Goal: Task Accomplishment & Management: Complete application form

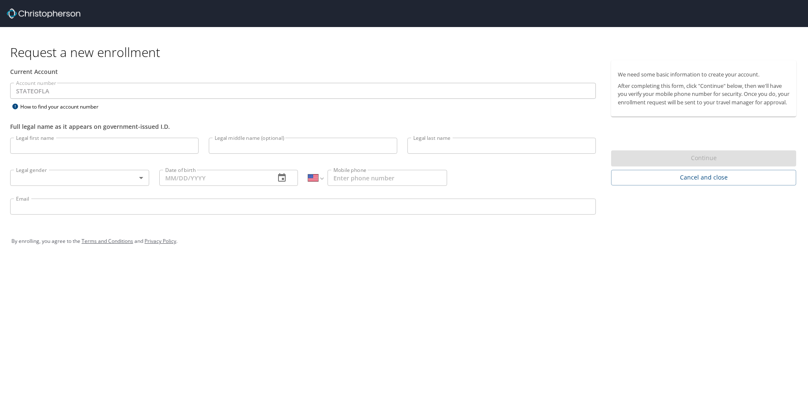
select select "US"
click at [15, 147] on input "Legal first name" at bounding box center [104, 146] width 188 height 16
type input "Yvette"
type input "Richardson"
type input "05/21/1968"
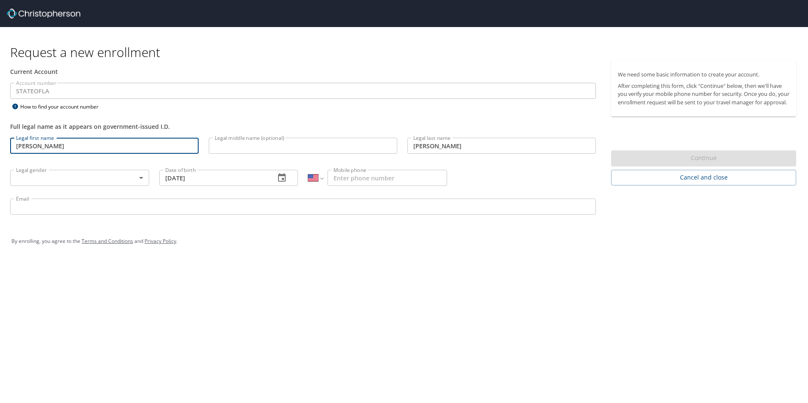
type input "1 (318) 288-2903"
type input "YVETTE.RICHARDSON@LSUHS.EDU"
click at [143, 179] on body "Request a new enrollment Current Account Account number STATEOFLA Account numbe…" at bounding box center [404, 201] width 808 height 403
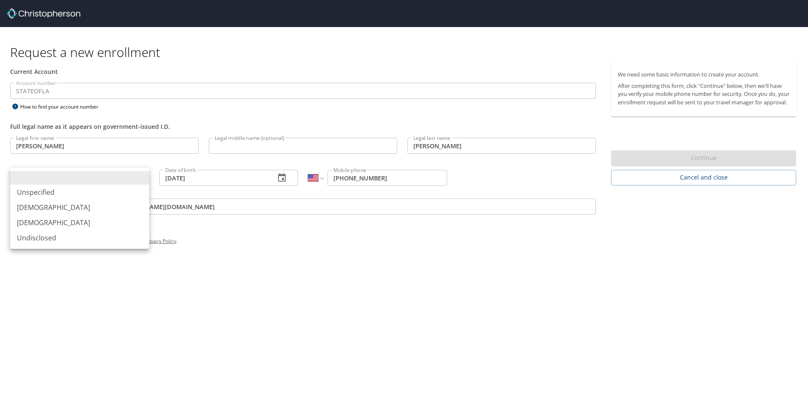
click at [39, 224] on li "Female" at bounding box center [79, 222] width 139 height 15
type input "Female"
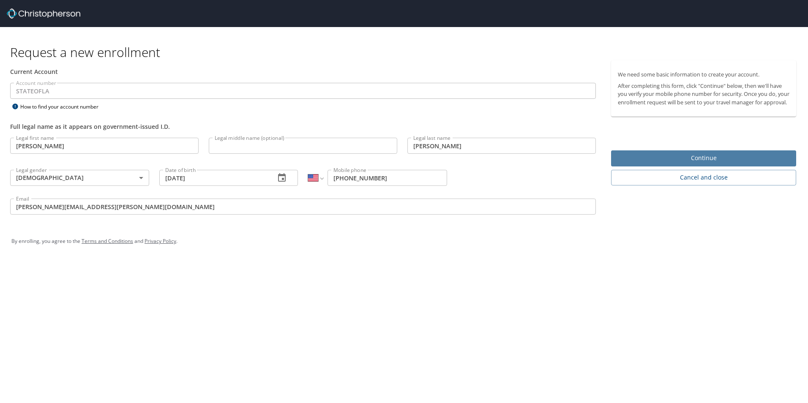
click at [698, 164] on span "Continue" at bounding box center [704, 158] width 172 height 11
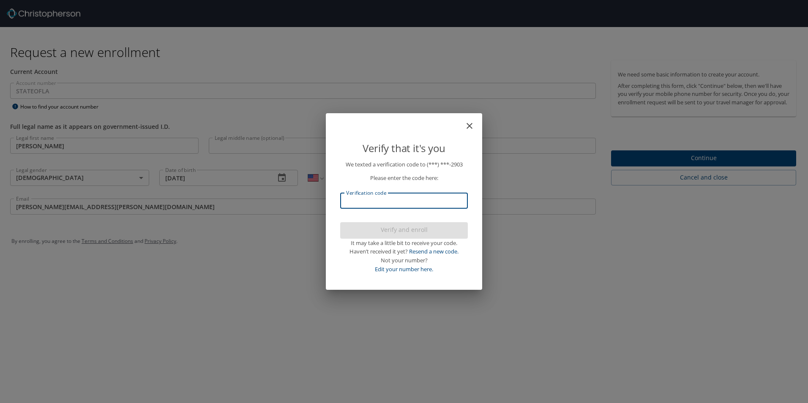
click at [383, 202] on input "Verification code" at bounding box center [404, 201] width 128 height 16
type input "935835"
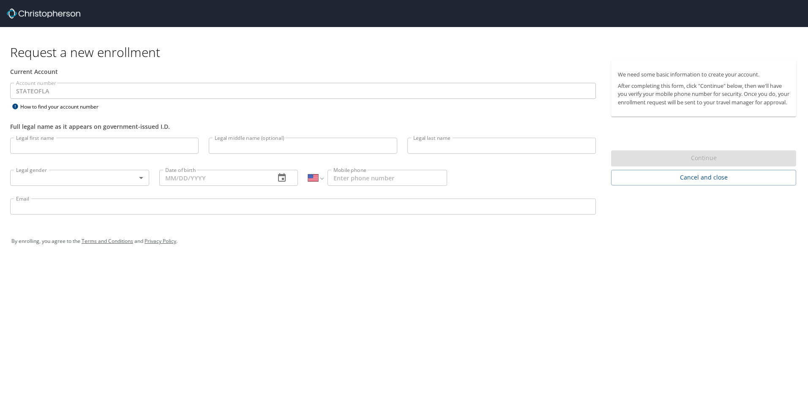
select select "US"
click at [53, 149] on input "Legal first name" at bounding box center [104, 146] width 188 height 16
type input "[PERSON_NAME]"
type input "Richardson"
type input "05/21/1968"
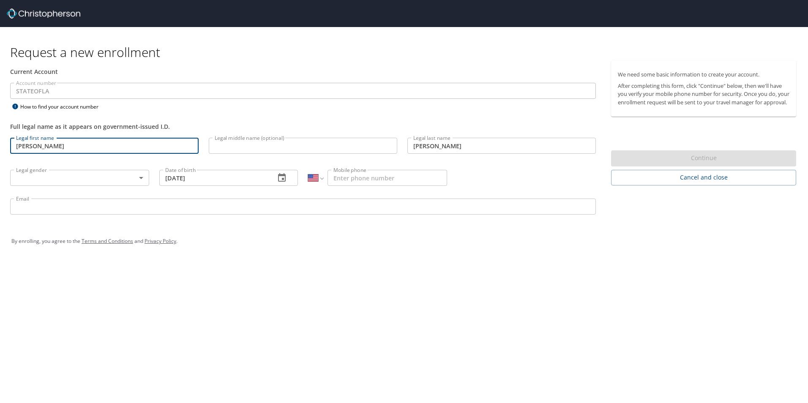
type input "1 (318) 288-2903"
type input "YVETTE.RICHARDSON@LSUHS.EDU"
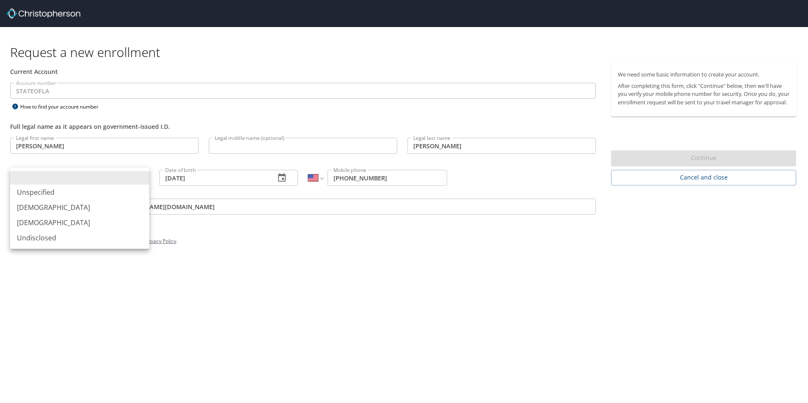
click at [140, 180] on body "Request a new enrollment Current Account Account number STATEOFLA Account numbe…" at bounding box center [404, 201] width 808 height 403
click at [35, 222] on li "Female" at bounding box center [79, 222] width 139 height 15
type input "Female"
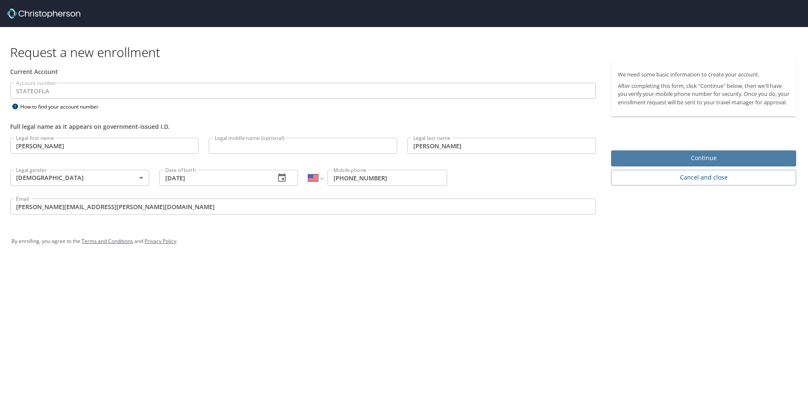
click at [691, 162] on span "Continue" at bounding box center [704, 158] width 172 height 11
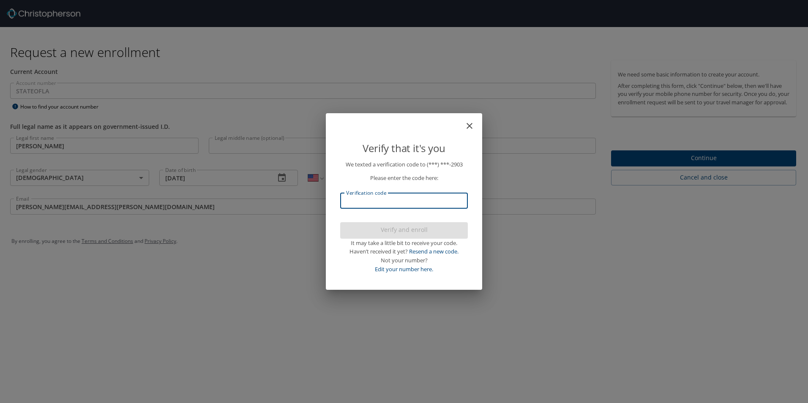
click at [368, 202] on input "Verification code" at bounding box center [404, 201] width 128 height 16
type input "258922"
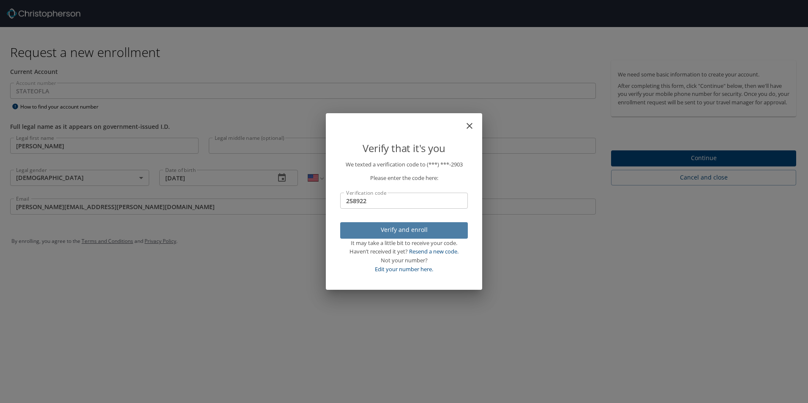
click at [379, 230] on span "Verify and enroll" at bounding box center [404, 230] width 114 height 11
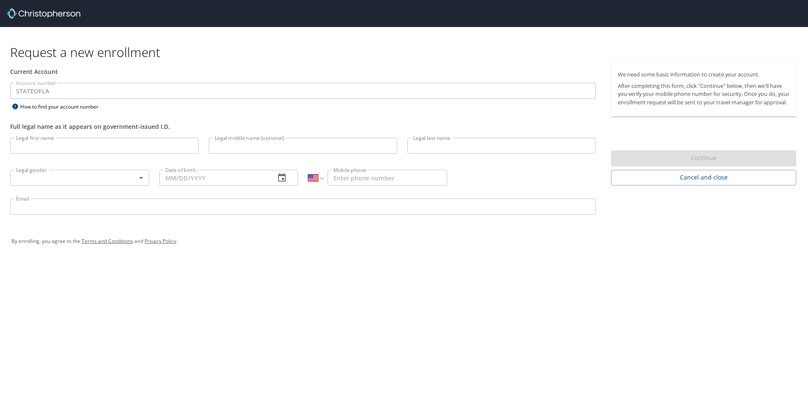
select select "US"
click at [52, 147] on input "Legal first name" at bounding box center [104, 146] width 188 height 16
type input "Yvette"
type input "Richardson"
type input "05/21/1968"
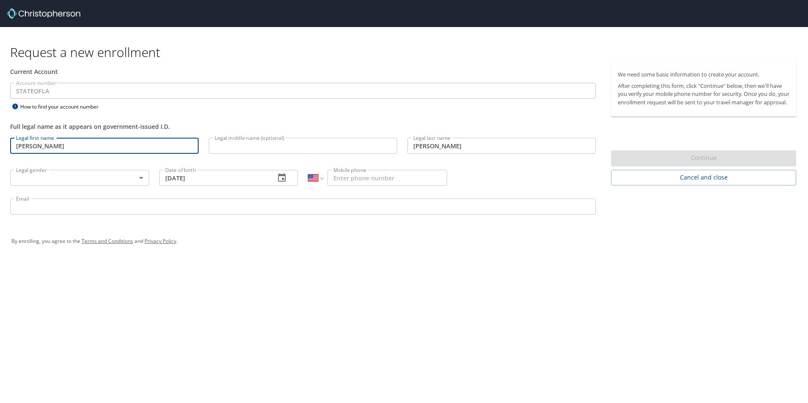
type input "1 (318) 288-2903"
type input "YVETTE.RICHARDSON@LSUHS.EDU"
click at [141, 177] on body "Request a new enrollment Current Account Account number STATEOFLA Account numbe…" at bounding box center [404, 201] width 808 height 403
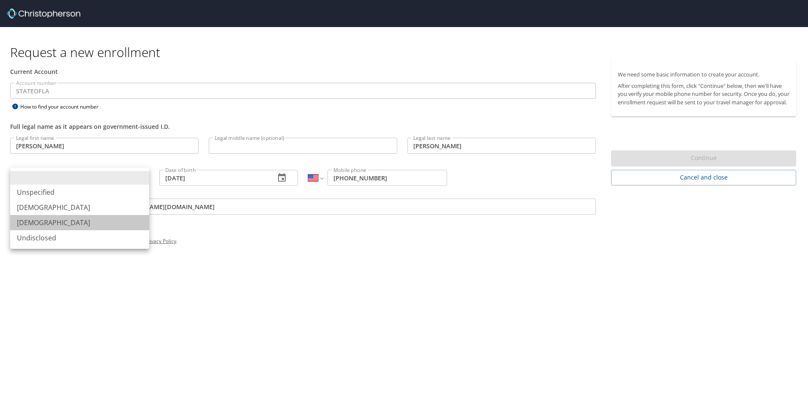
click at [35, 226] on li "Female" at bounding box center [79, 222] width 139 height 15
type input "Female"
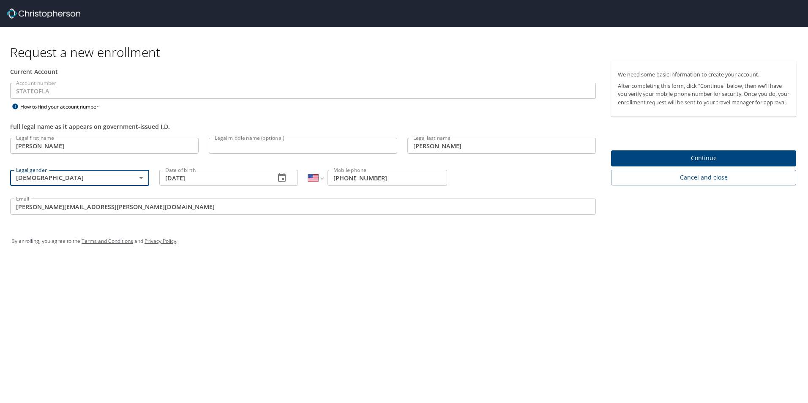
click at [689, 162] on span "Continue" at bounding box center [704, 158] width 172 height 11
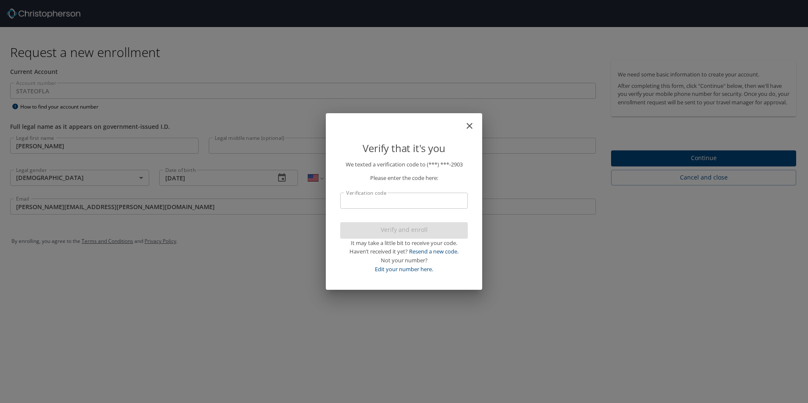
click at [470, 127] on icon "close" at bounding box center [469, 126] width 6 height 6
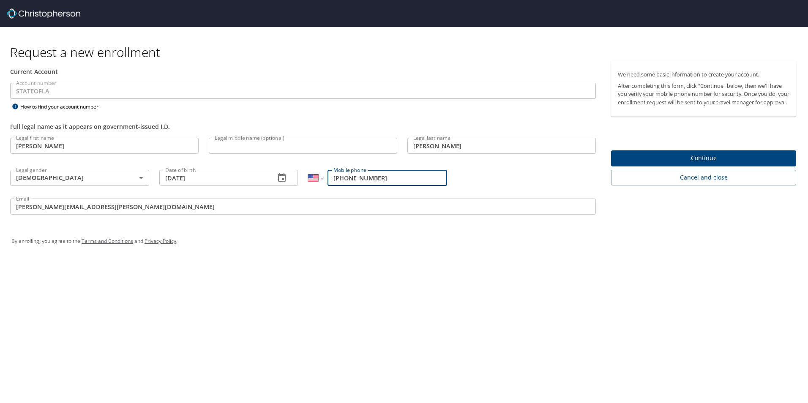
click at [637, 164] on span "Continue" at bounding box center [704, 158] width 172 height 11
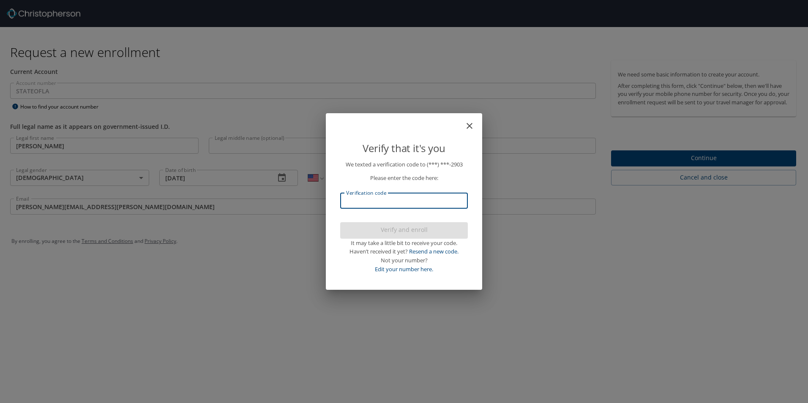
click at [356, 199] on input "Verification code" at bounding box center [404, 201] width 128 height 16
type input "795318"
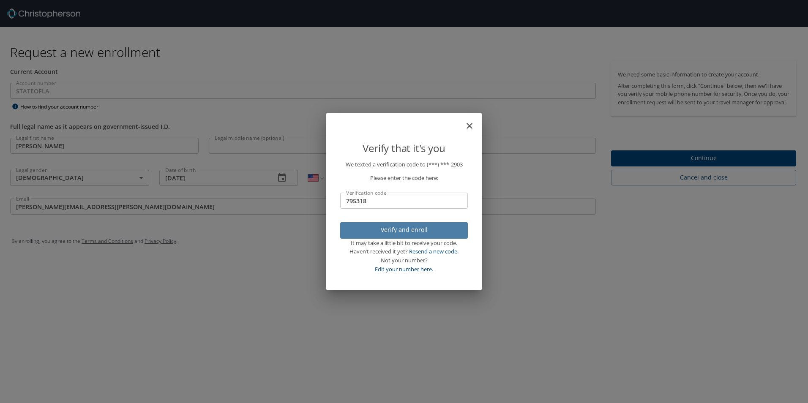
click at [413, 232] on span "Verify and enroll" at bounding box center [404, 230] width 114 height 11
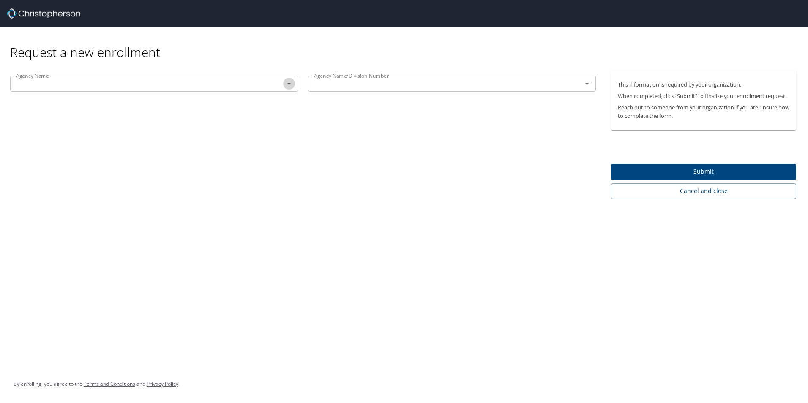
click at [288, 81] on icon "Open" at bounding box center [289, 84] width 10 height 10
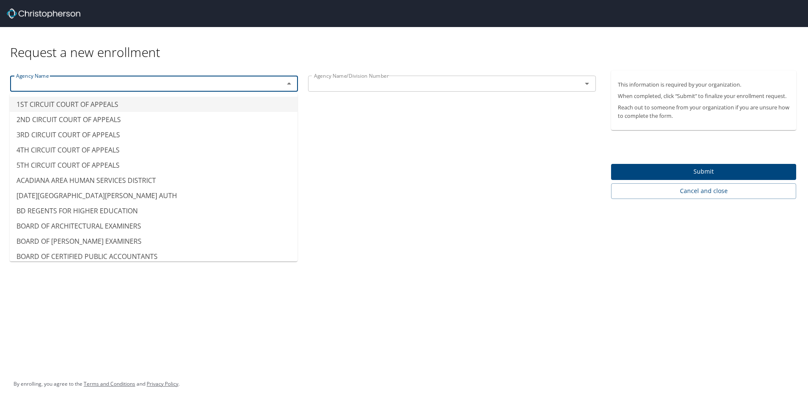
click at [587, 84] on icon "Open" at bounding box center [587, 84] width 4 height 2
type input "1ST CIRCUIT COURT OF APPEALS"
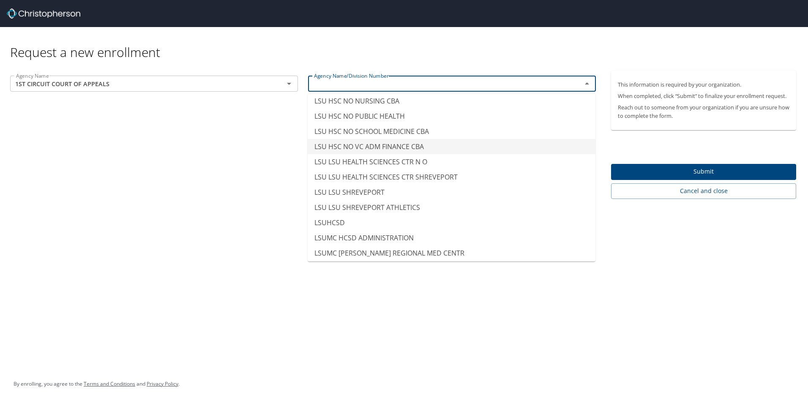
scroll to position [4183, 0]
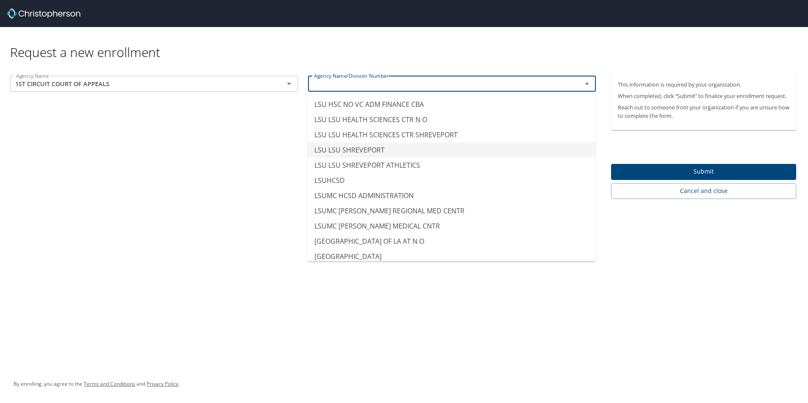
click at [354, 148] on li "LSU LSU SHREVEPORT" at bounding box center [452, 149] width 288 height 15
type input "LSU LSU SHREVEPORT"
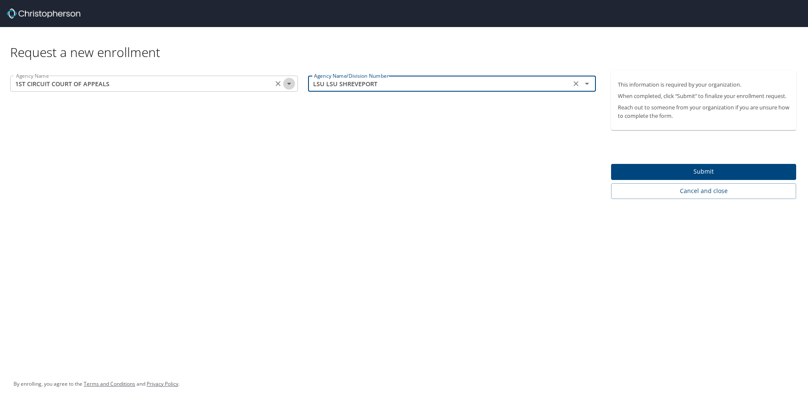
click at [287, 83] on icon "Open" at bounding box center [289, 84] width 10 height 10
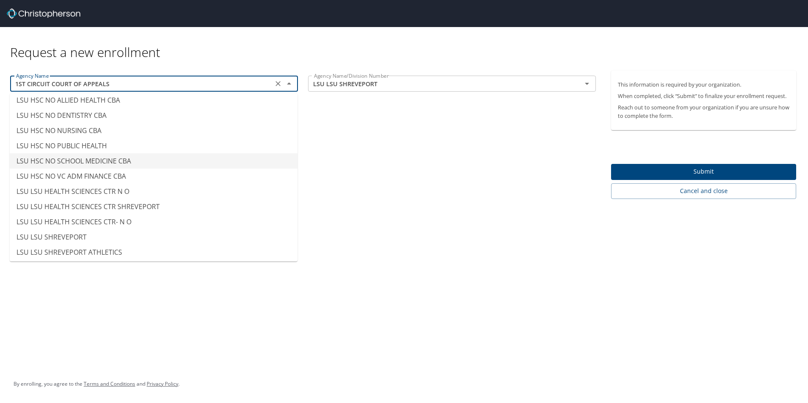
scroll to position [4141, 0]
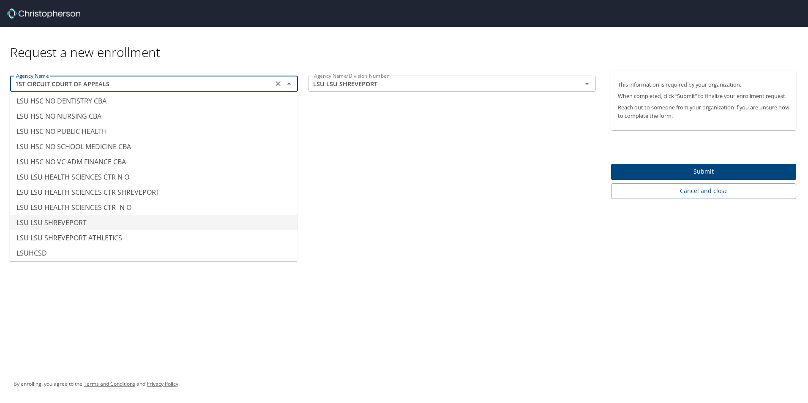
click at [72, 224] on li "LSU LSU SHREVEPORT" at bounding box center [154, 222] width 288 height 15
type input "LSU LSU SHREVEPORT"
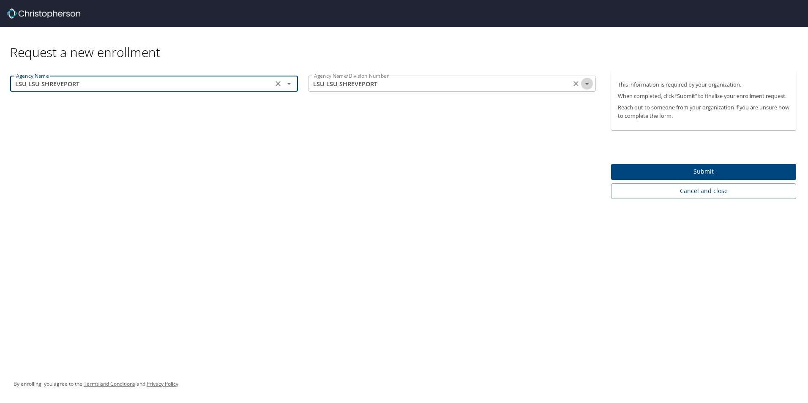
click at [589, 86] on icon "Open" at bounding box center [587, 84] width 10 height 10
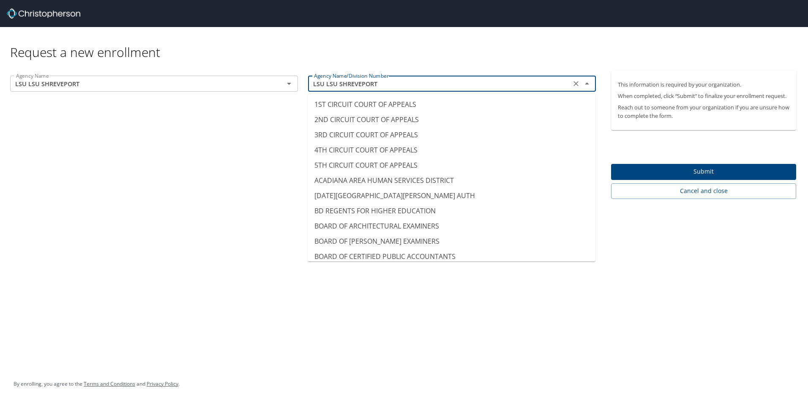
scroll to position [4081, 0]
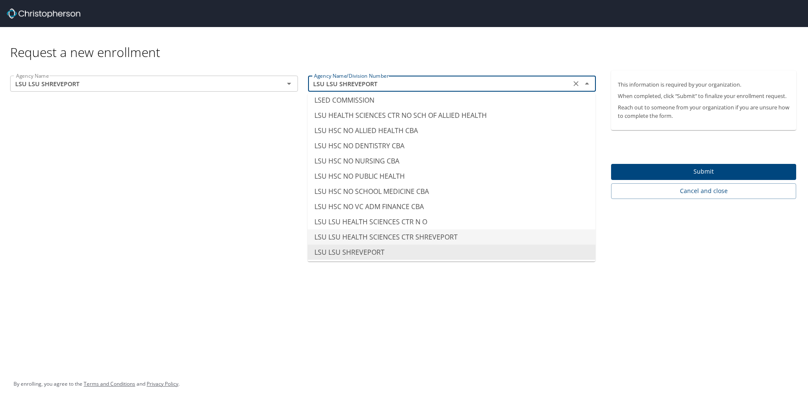
click at [385, 237] on li "LSU LSU HEALTH SCIENCES CTR SHREVEPORT" at bounding box center [452, 236] width 288 height 15
type input "LSU LSU HEALTH SCIENCES CTR SHREVEPORT"
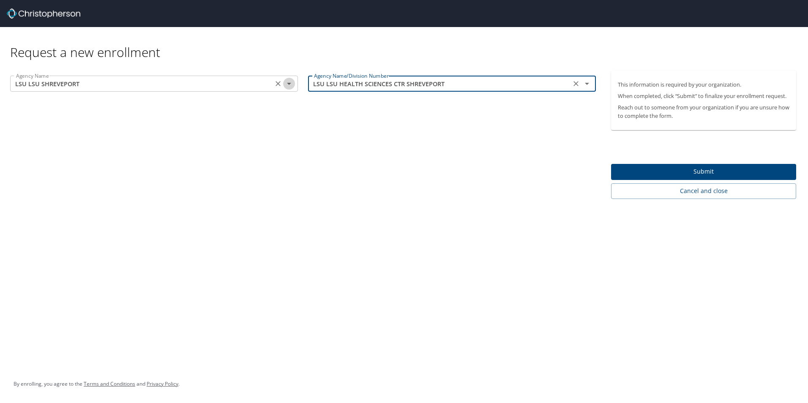
click at [289, 83] on icon "Open" at bounding box center [289, 84] width 4 height 2
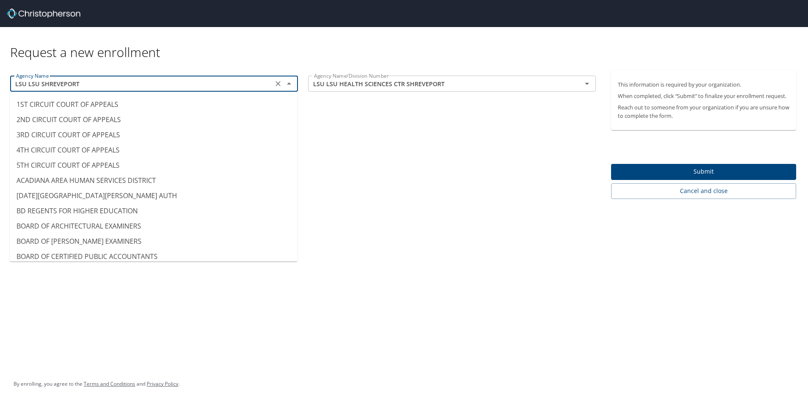
scroll to position [4111, 0]
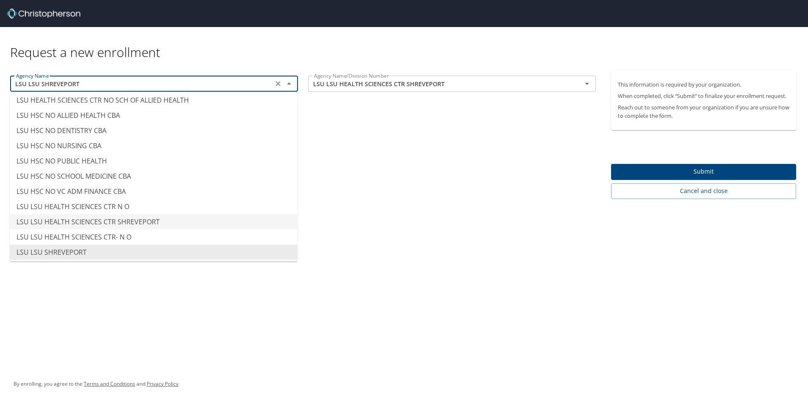
click at [128, 220] on li "LSU LSU HEALTH SCIENCES CTR SHREVEPORT" at bounding box center [154, 221] width 288 height 15
type input "LSU LSU HEALTH SCIENCES CTR SHREVEPORT"
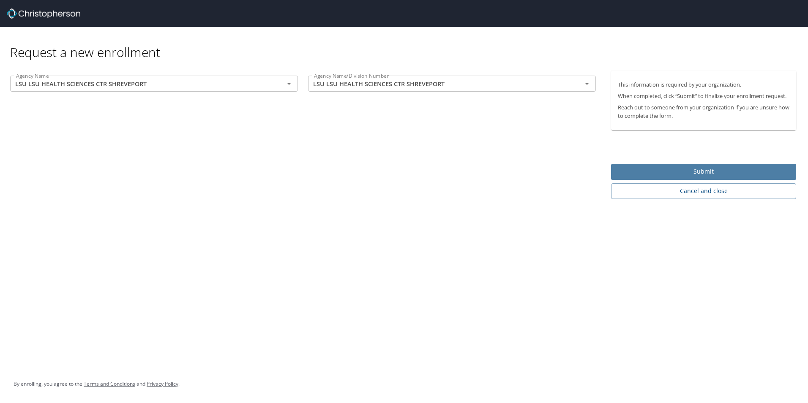
click at [699, 168] on span "Submit" at bounding box center [704, 171] width 172 height 11
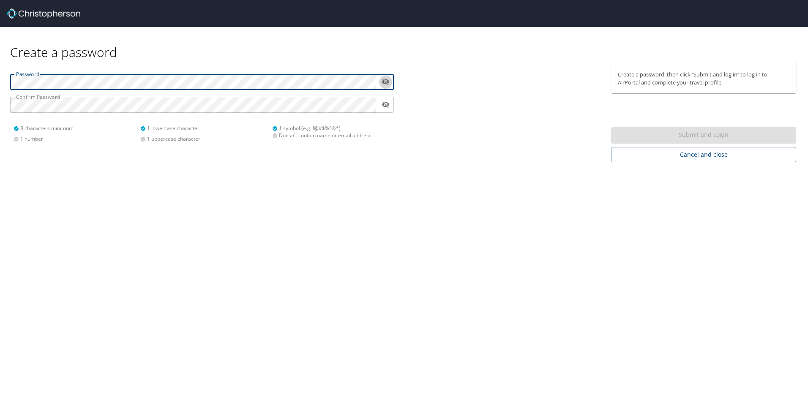
click at [383, 81] on icon "toggle password visibility" at bounding box center [386, 82] width 8 height 6
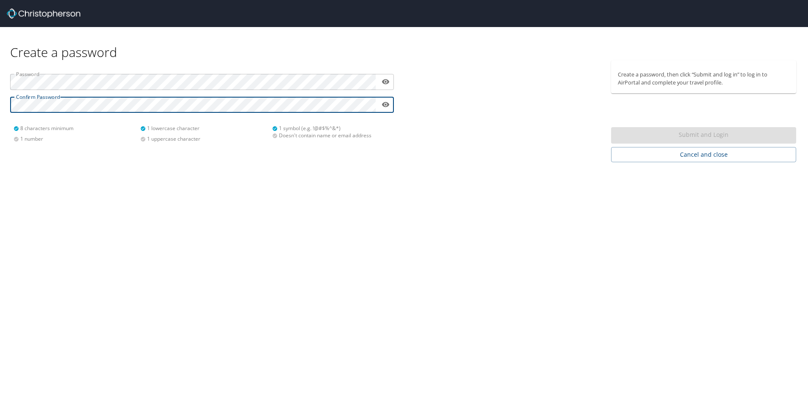
click at [385, 217] on div "Create a password Password ​ Confirm Password ​ 8 characters minimum 1 number 1…" at bounding box center [404, 201] width 808 height 403
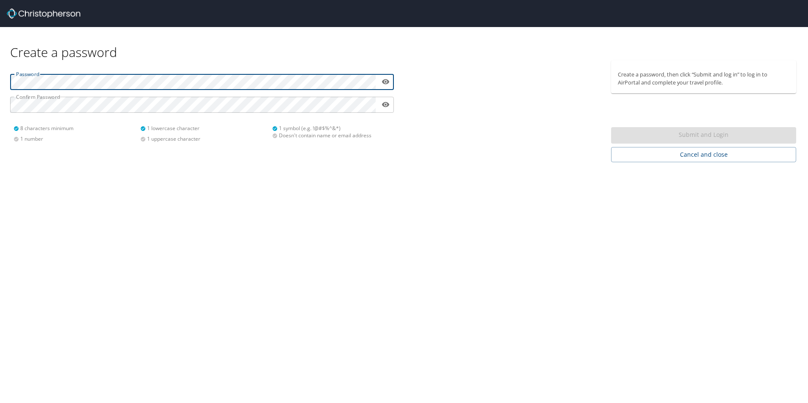
click at [0, 87] on html "Create a password Password ​ Confirm Password ​ 8 characters minimum 1 number 1…" at bounding box center [404, 201] width 808 height 403
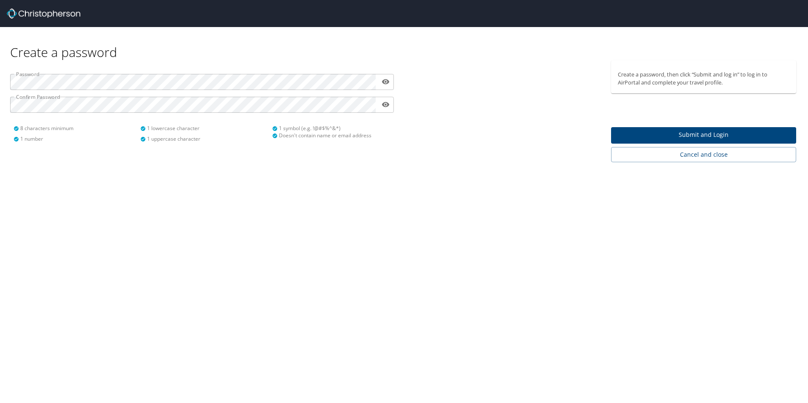
click at [112, 200] on div "Create a password Password ​ Confirm Password ​ 8 characters minimum 1 number 1…" at bounding box center [404, 201] width 808 height 403
click at [687, 133] on span "Submit and Login" at bounding box center [704, 135] width 172 height 11
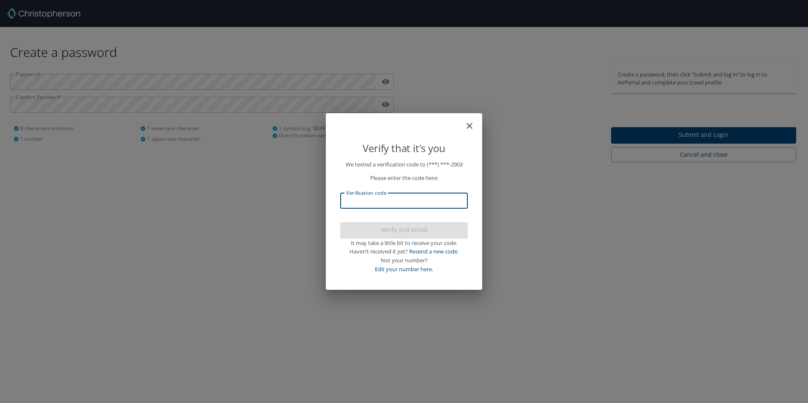
click at [398, 205] on input "Verification code" at bounding box center [404, 201] width 128 height 16
type input "649463"
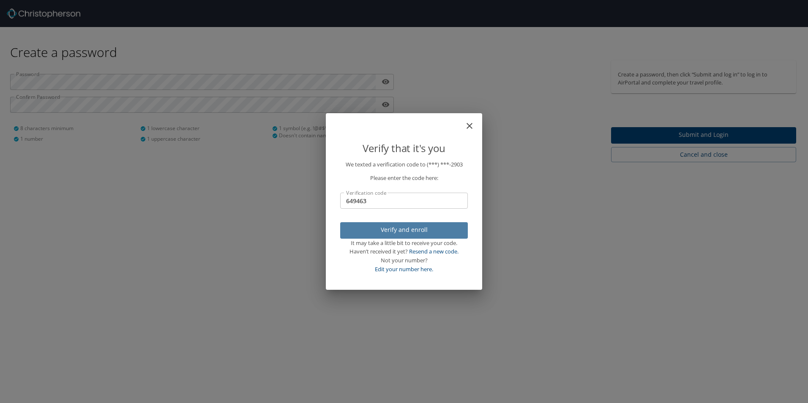
click at [387, 229] on span "Verify and enroll" at bounding box center [404, 230] width 114 height 11
